Goal: Transaction & Acquisition: Obtain resource

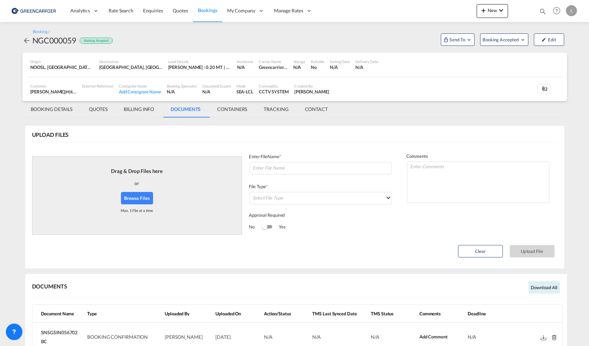
scroll to position [71, 0]
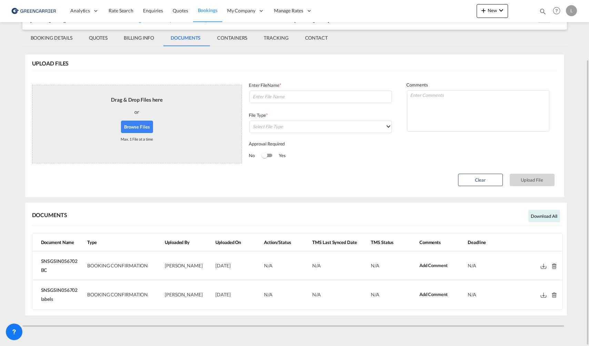
click at [390, 321] on div at bounding box center [294, 321] width 544 height 6
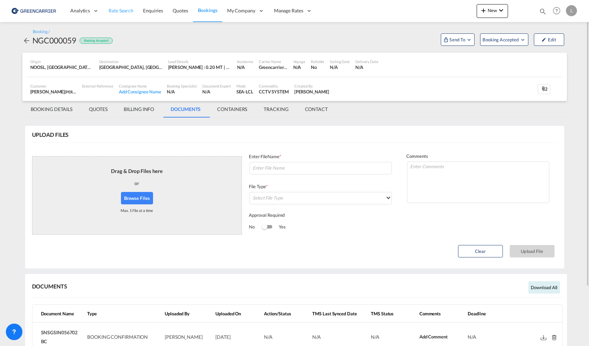
click at [126, 7] on link "Rate Search" at bounding box center [121, 11] width 34 height 22
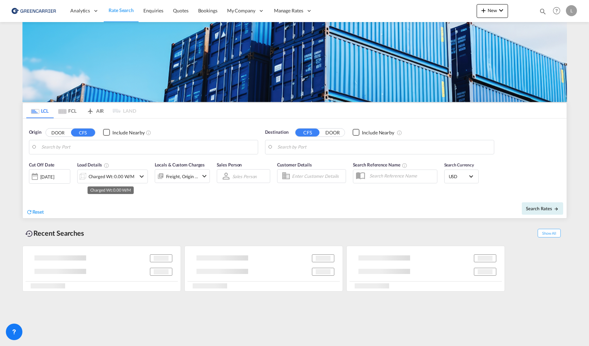
click at [114, 177] on div "Charged Wt: 0.00 W/M" at bounding box center [112, 177] width 46 height 10
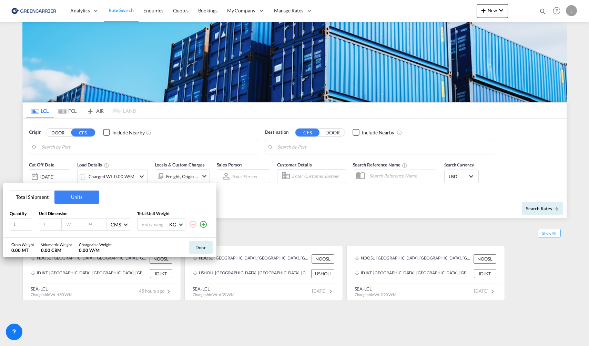
click at [45, 197] on button "Total Shipment" at bounding box center [32, 196] width 44 height 13
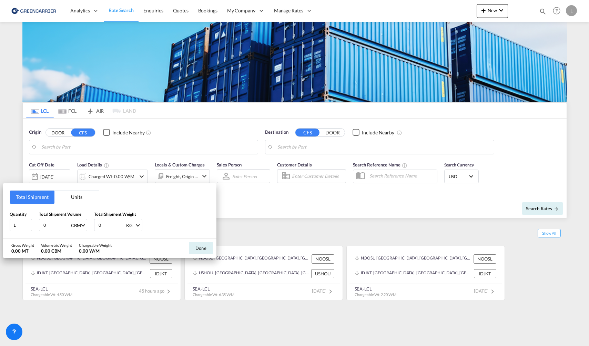
drag, startPoint x: 53, startPoint y: 219, endPoint x: 57, endPoint y: 220, distance: 4.2
click at [57, 220] on input "0" at bounding box center [57, 225] width 28 height 12
drag, startPoint x: 57, startPoint y: 222, endPoint x: 20, endPoint y: 219, distance: 36.9
click at [20, 219] on div "Quantity 1 Total Shipment Volume 0 CBM CBM CFT Total Shipment Weight 0 KG KG LB" at bounding box center [110, 221] width 200 height 21
type input "1"
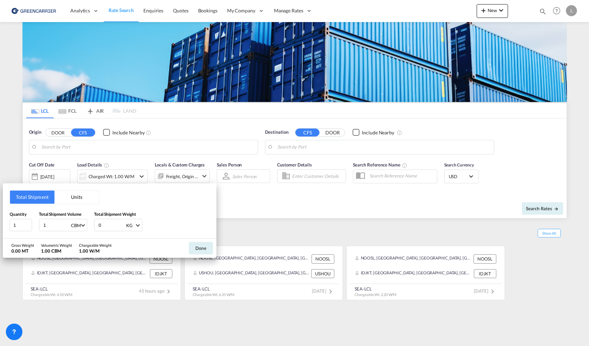
drag, startPoint x: 109, startPoint y: 228, endPoint x: 76, endPoint y: 227, distance: 32.7
click at [76, 227] on div "Quantity 1 Total Shipment Volume 1 CBM CBM CFT Total Shipment Weight 0 KG KG LB" at bounding box center [110, 221] width 200 height 21
type input "1"
click at [205, 248] on button "Done" at bounding box center [201, 248] width 24 height 12
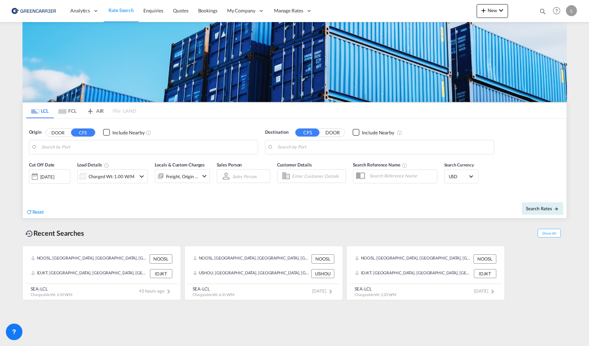
click at [144, 144] on body "Analytics Reports Dashboard Rate Search Enquiries Quotes Bookings" at bounding box center [294, 173] width 589 height 346
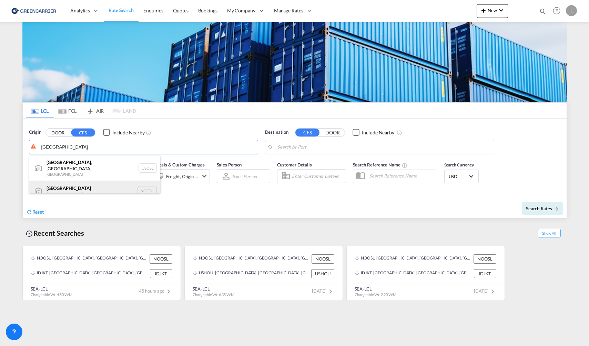
click at [101, 187] on div "[GEOGRAPHIC_DATA] [GEOGRAPHIC_DATA] NOOSL" at bounding box center [94, 190] width 131 height 21
type input "[GEOGRAPHIC_DATA], NOOSL"
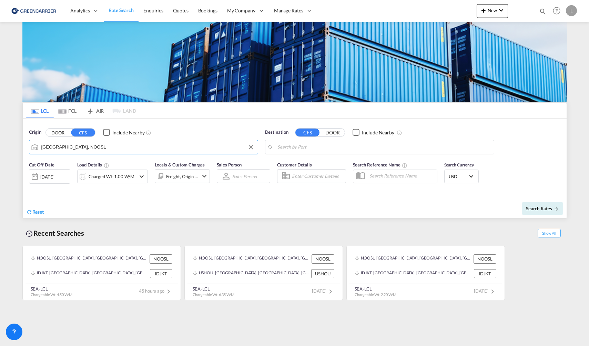
click at [367, 148] on body "Analytics Reports Dashboard Rate Search Enquiries Quotes Bookings" at bounding box center [294, 173] width 589 height 346
click at [354, 171] on div "Jebe l Ali [GEOGRAPHIC_DATA] [GEOGRAPHIC_DATA]" at bounding box center [330, 166] width 131 height 21
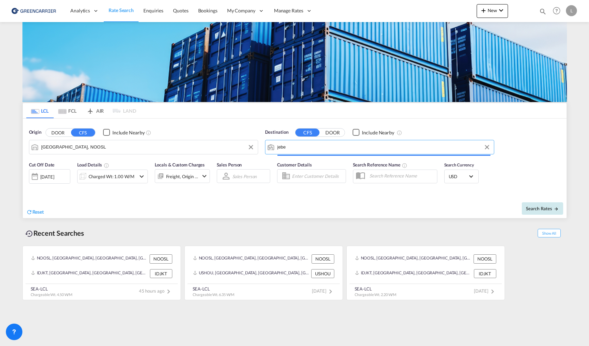
type input "[GEOGRAPHIC_DATA], [GEOGRAPHIC_DATA]"
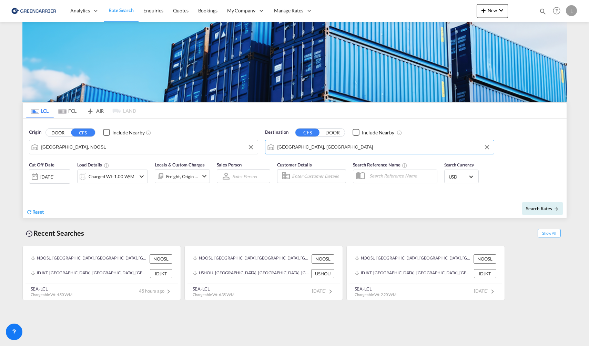
click at [456, 177] on span "USD" at bounding box center [457, 177] width 19 height 6
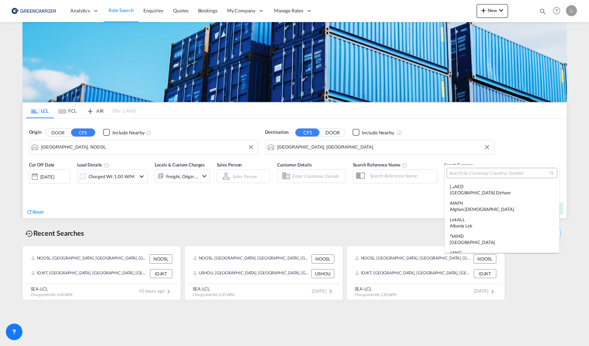
scroll to position [2378, 0]
click at [469, 176] on div at bounding box center [501, 173] width 111 height 10
click at [468, 174] on input "search" at bounding box center [498, 173] width 101 height 6
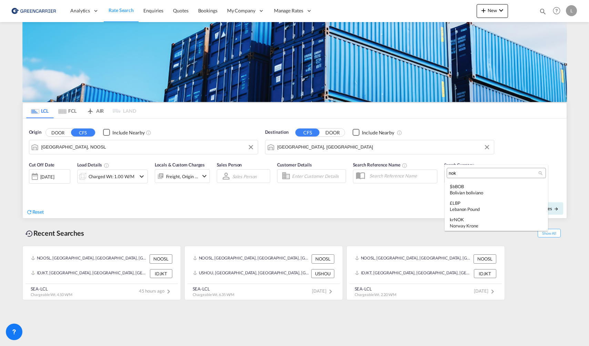
scroll to position [0, 0]
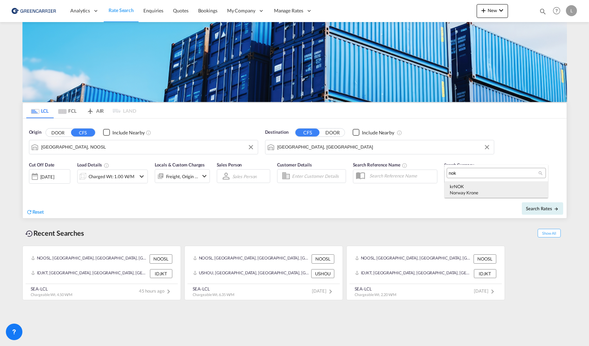
type input "nok"
click at [468, 189] on div "kr NOK Norway Krone" at bounding box center [495, 189] width 93 height 12
click at [530, 209] on span "Search Rates" at bounding box center [542, 209] width 33 height 6
type input "NOOSL to AEJEA / [DATE]"
